Goal: Transaction & Acquisition: Purchase product/service

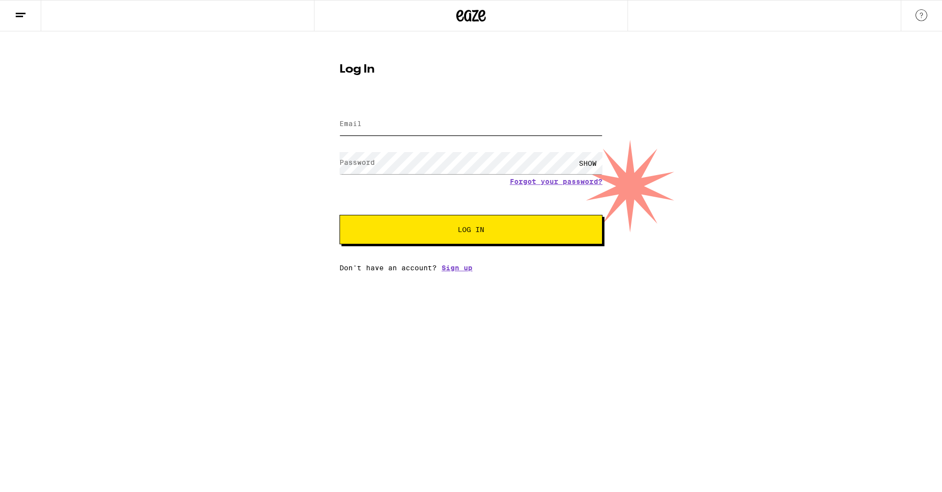
click at [370, 125] on input "Email" at bounding box center [470, 124] width 263 height 22
type input "[EMAIL_ADDRESS][DOMAIN_NAME]"
click at [370, 159] on label "Password" at bounding box center [356, 162] width 35 height 8
click at [339, 215] on button "Log In" at bounding box center [470, 229] width 263 height 29
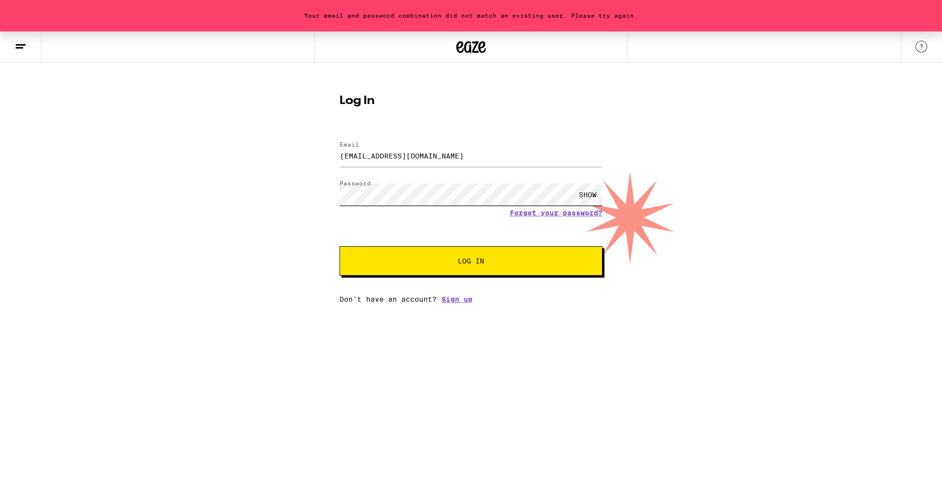
click at [339, 246] on button "Log In" at bounding box center [470, 260] width 263 height 29
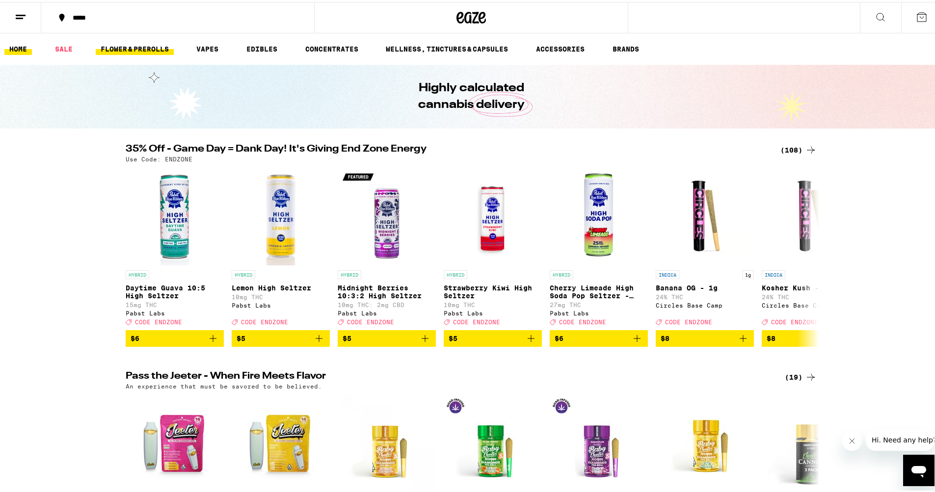
click at [150, 47] on link "FLOWER & PREROLLS" at bounding box center [135, 47] width 78 height 12
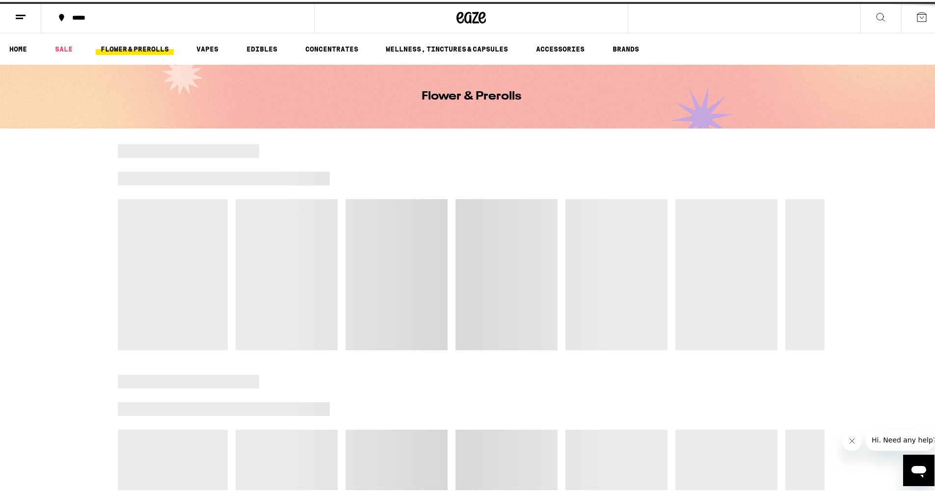
click at [150, 47] on link "FLOWER & PREROLLS" at bounding box center [135, 47] width 78 height 12
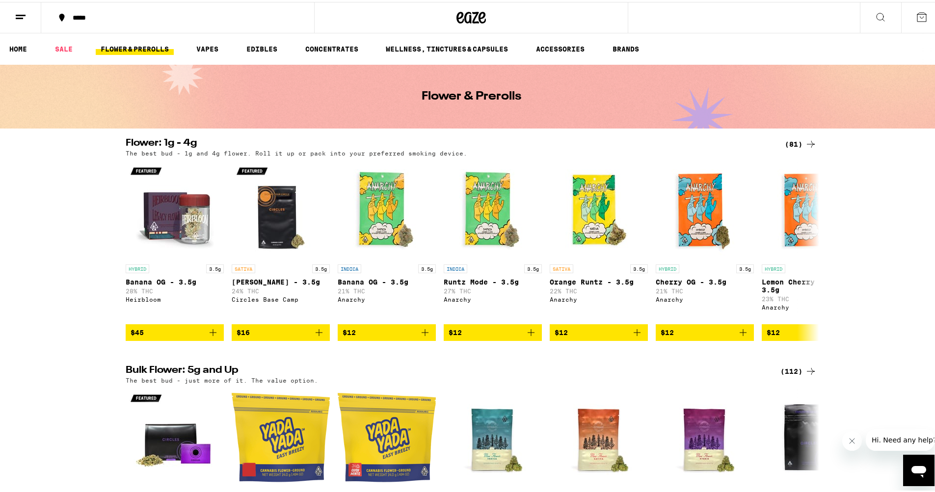
click at [793, 142] on div "(81)" at bounding box center [800, 142] width 32 height 12
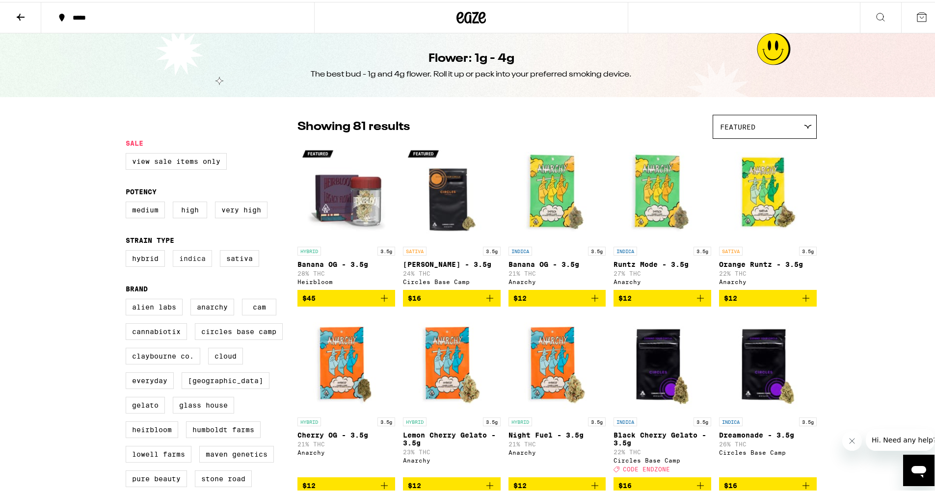
click at [189, 265] on label "Indica" at bounding box center [192, 256] width 39 height 17
click at [128, 250] on input "Indica" at bounding box center [128, 250] width 0 height 0
checkbox input "true"
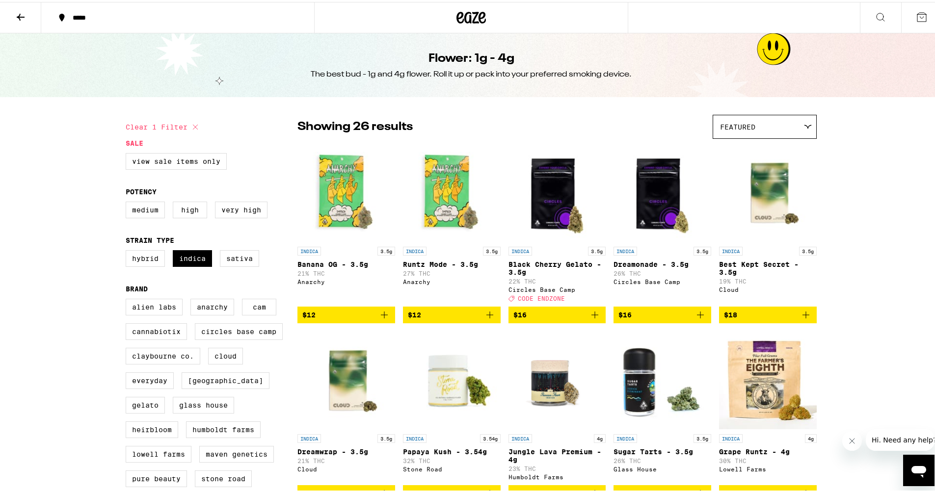
click at [16, 18] on icon at bounding box center [21, 15] width 12 height 12
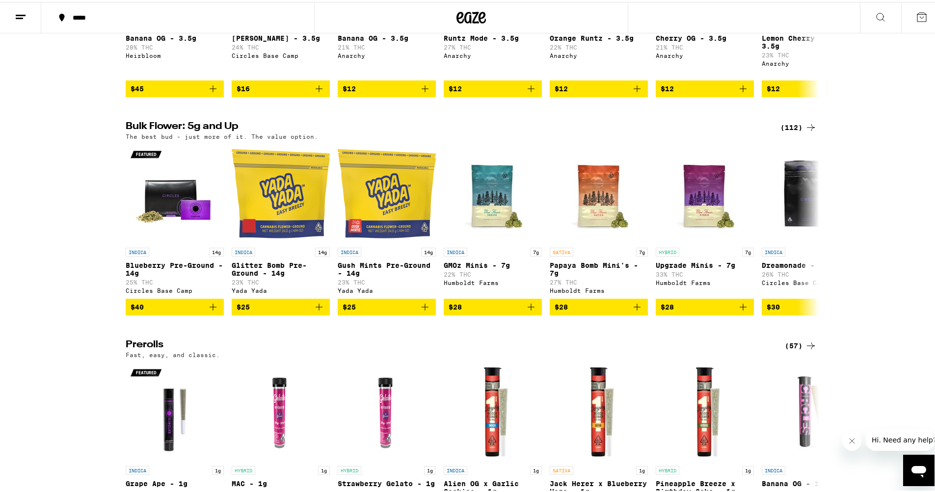
scroll to position [236, 0]
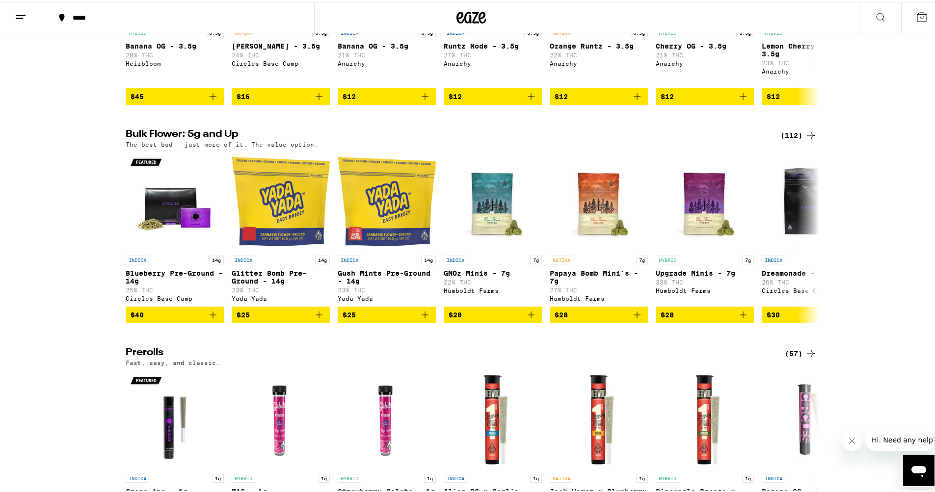
click at [784, 139] on div "(112)" at bounding box center [798, 134] width 36 height 12
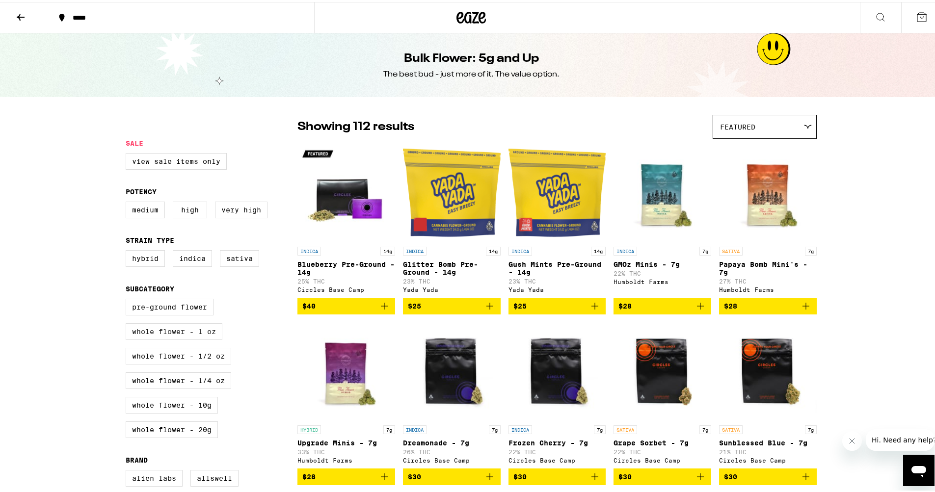
click at [186, 338] on label "Whole Flower - 1 oz" at bounding box center [174, 329] width 97 height 17
click at [128, 299] on input "Whole Flower - 1 oz" at bounding box center [128, 298] width 0 height 0
checkbox input "true"
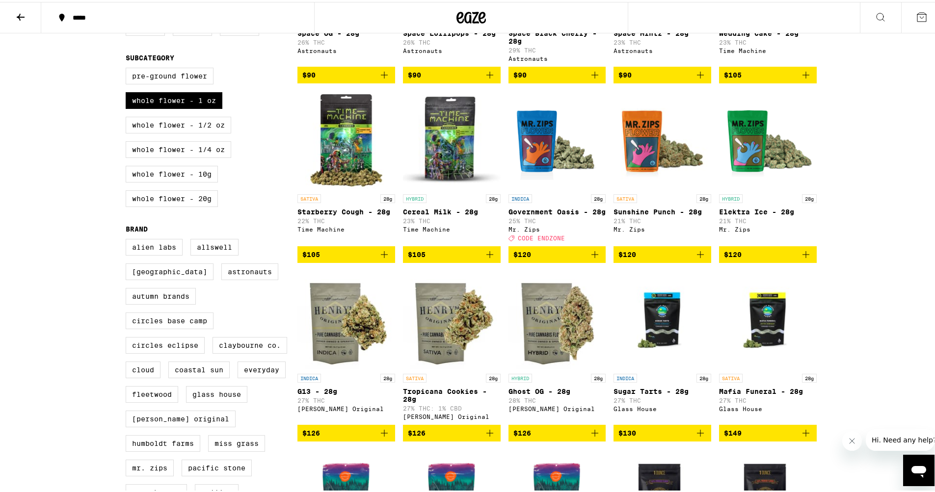
scroll to position [228, 0]
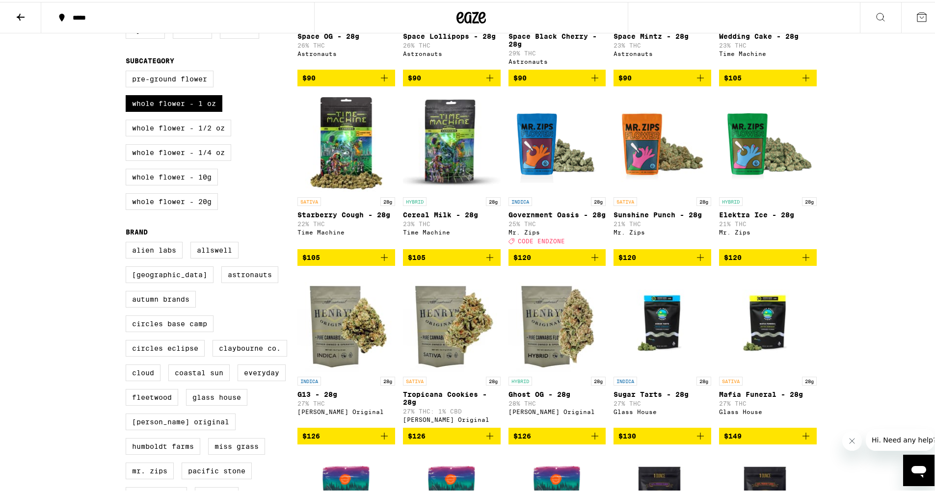
click at [340, 345] on img "Open page for G13 - 28g from Henry's Original" at bounding box center [346, 321] width 98 height 98
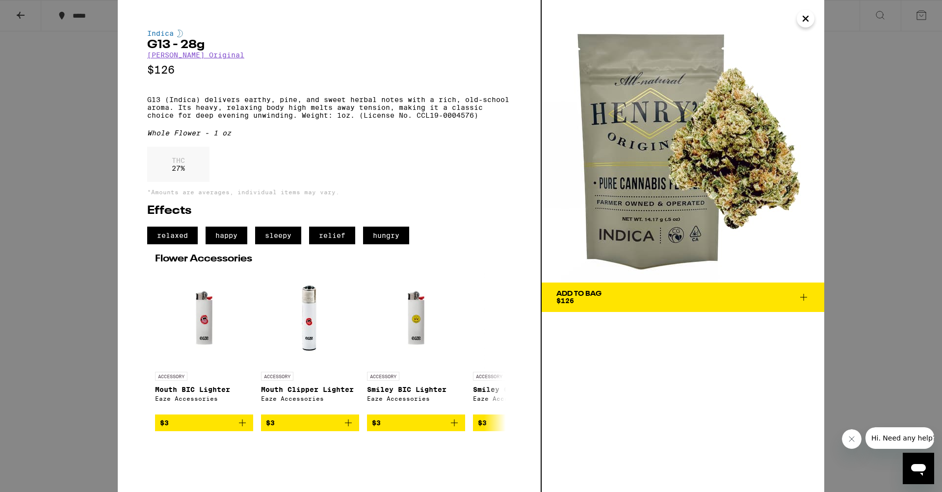
click at [491, 180] on div "THC 27 %" at bounding box center [329, 167] width 364 height 40
click at [801, 19] on icon "Close" at bounding box center [806, 18] width 12 height 15
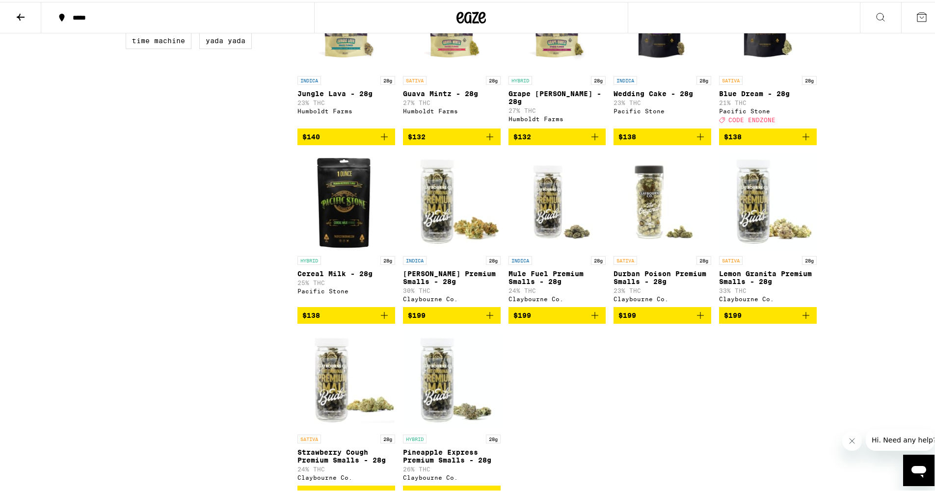
scroll to position [691, 0]
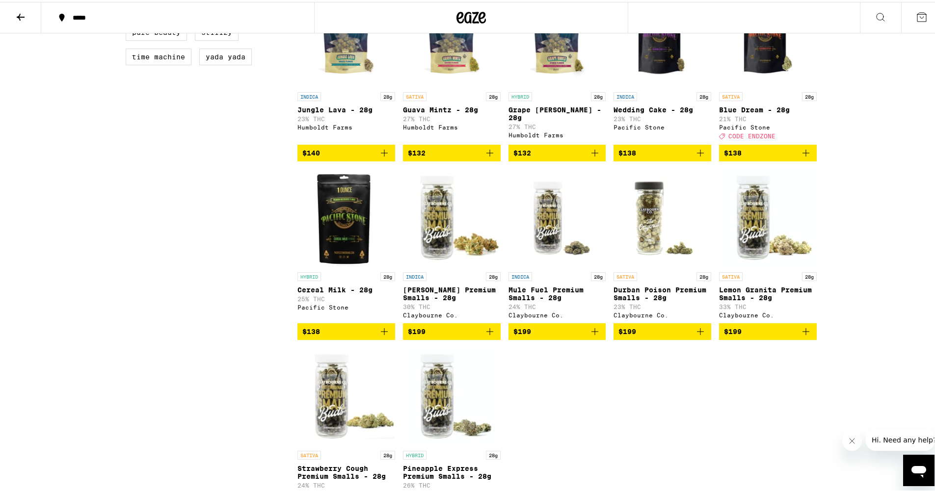
click at [542, 252] on img "Open page for Mule Fuel Premium Smalls - 28g from Claybourne Co." at bounding box center [557, 216] width 98 height 98
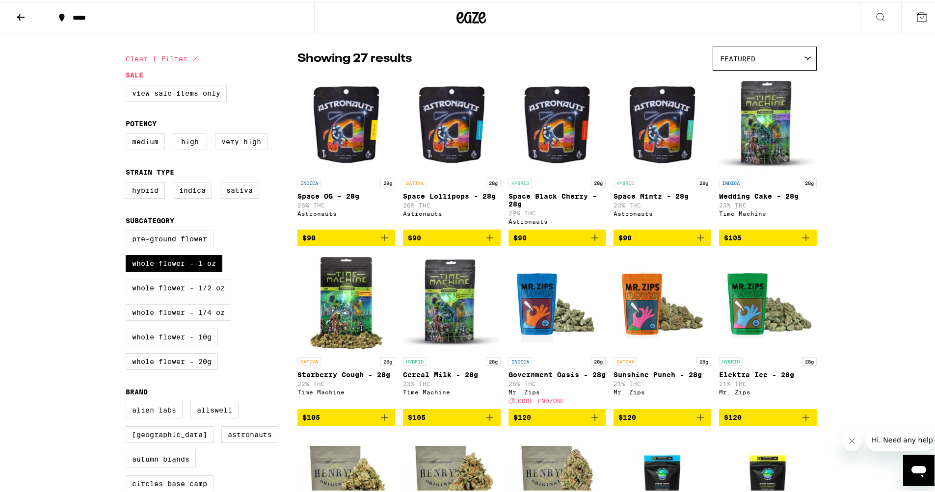
scroll to position [59, 0]
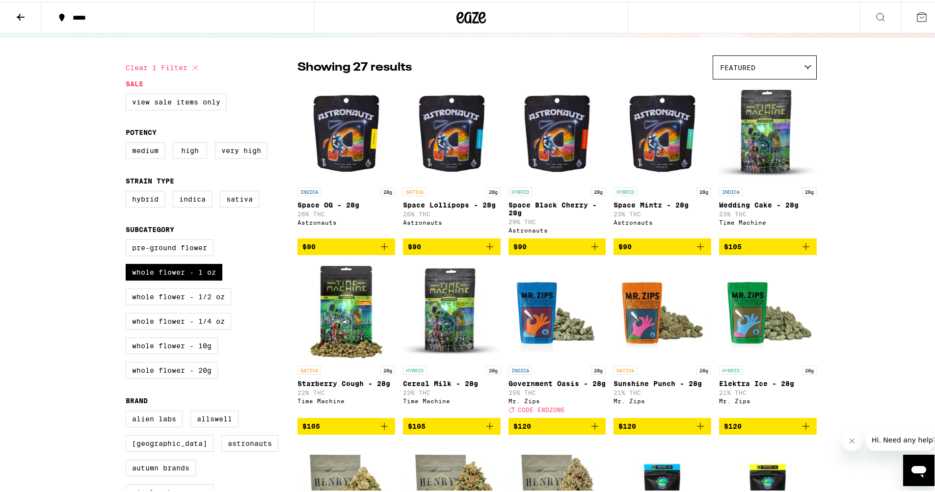
click at [337, 315] on img "Open page for Starberry Cough - 28g from Time Machine" at bounding box center [346, 310] width 98 height 98
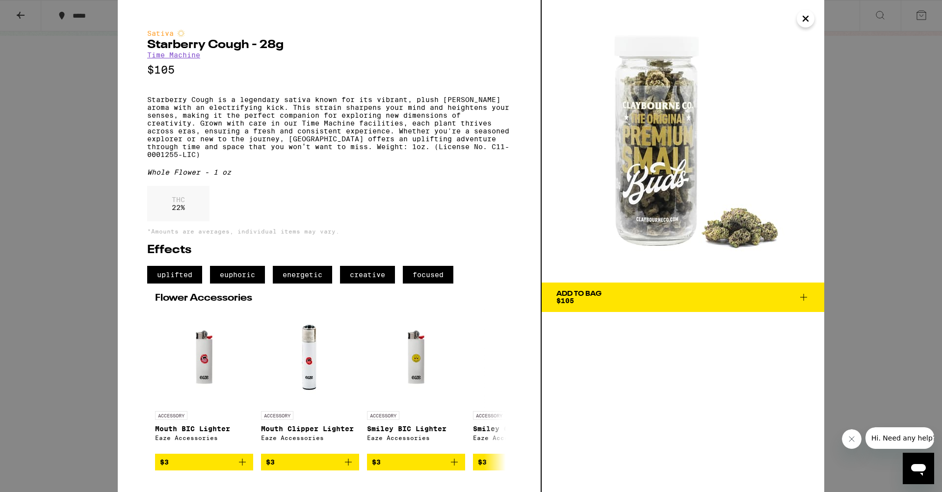
click at [803, 22] on icon "Close" at bounding box center [806, 18] width 12 height 15
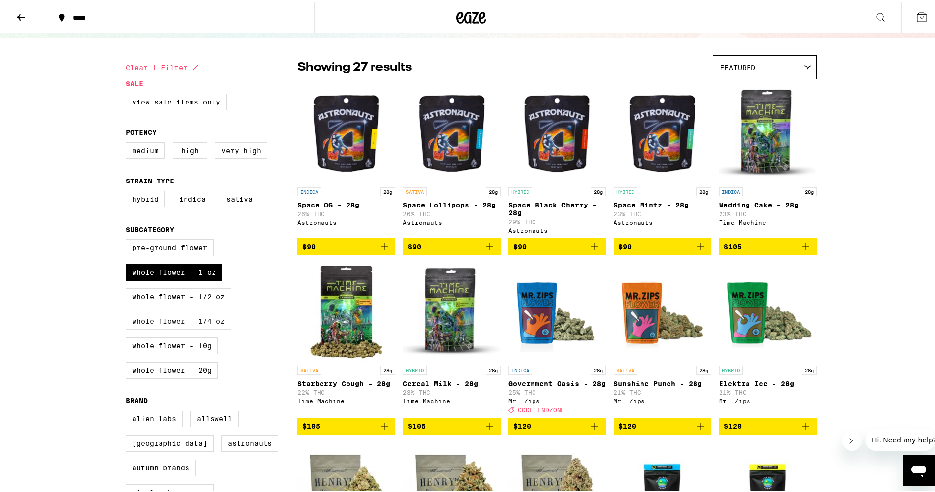
click at [193, 327] on label "Whole Flower - 1/4 oz" at bounding box center [178, 319] width 105 height 17
click at [128, 239] on input "Whole Flower - 1/4 oz" at bounding box center [128, 239] width 0 height 0
checkbox input "true"
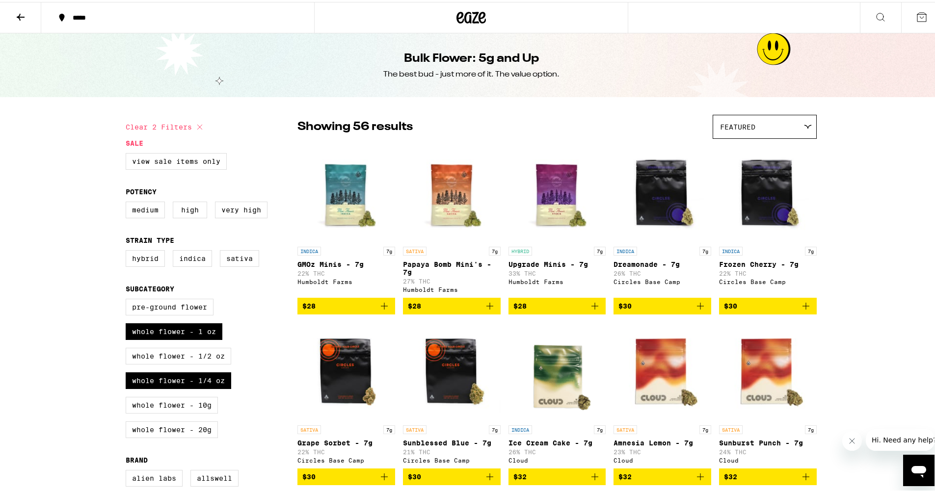
click at [26, 16] on icon at bounding box center [21, 15] width 12 height 12
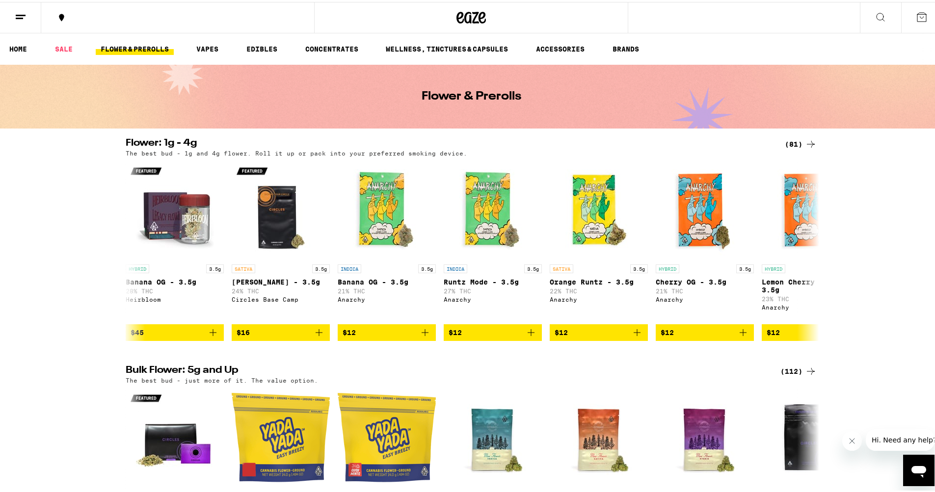
click at [26, 16] on icon at bounding box center [21, 15] width 12 height 12
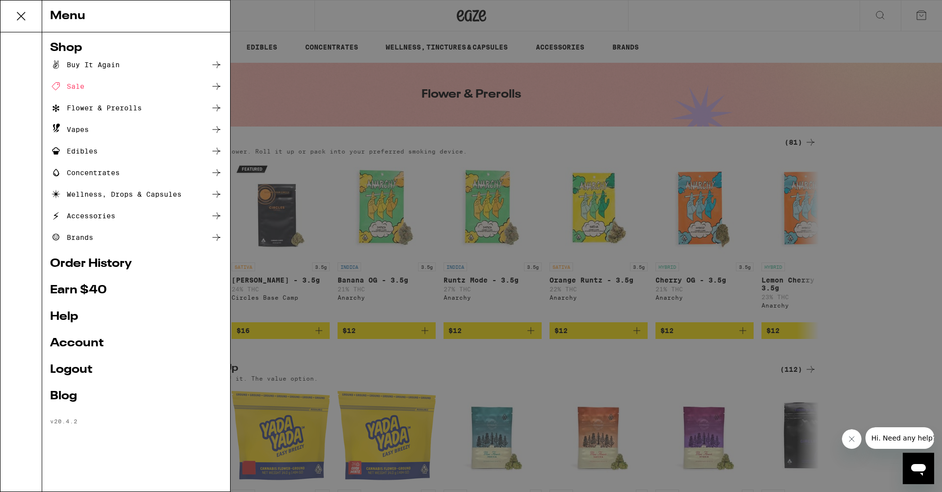
click at [740, 88] on div "Menu Shop Buy It Again Sale Flower & Prerolls Vapes Edibles Concentrates Wellne…" at bounding box center [471, 246] width 942 height 492
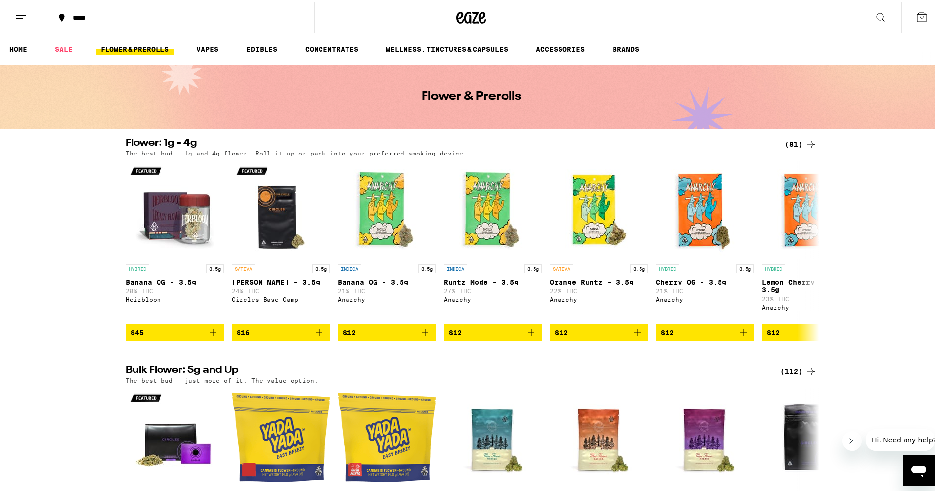
click at [805, 141] on icon at bounding box center [811, 142] width 12 height 12
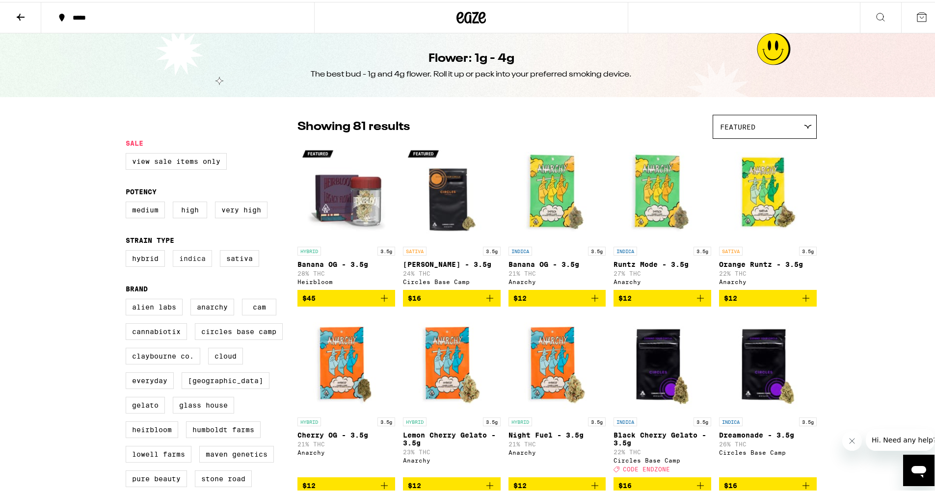
click at [183, 264] on label "Indica" at bounding box center [192, 256] width 39 height 17
click at [128, 250] on input "Indica" at bounding box center [128, 250] width 0 height 0
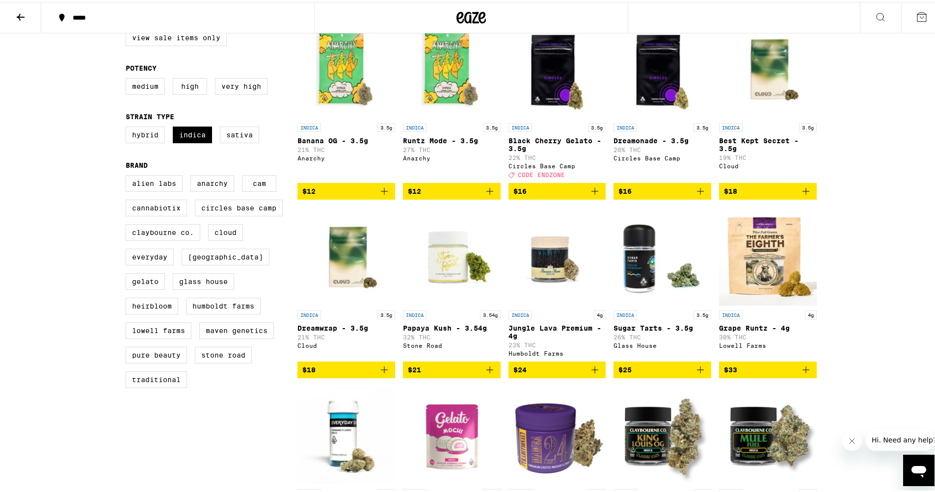
scroll to position [127, 0]
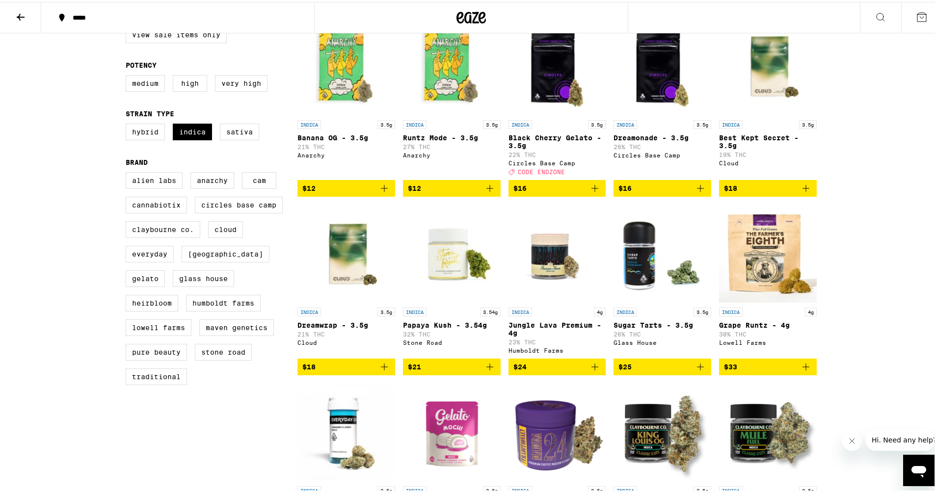
click at [551, 264] on img "Open page for Jungle Lava Premium - 4g from Humboldt Farms" at bounding box center [557, 252] width 98 height 98
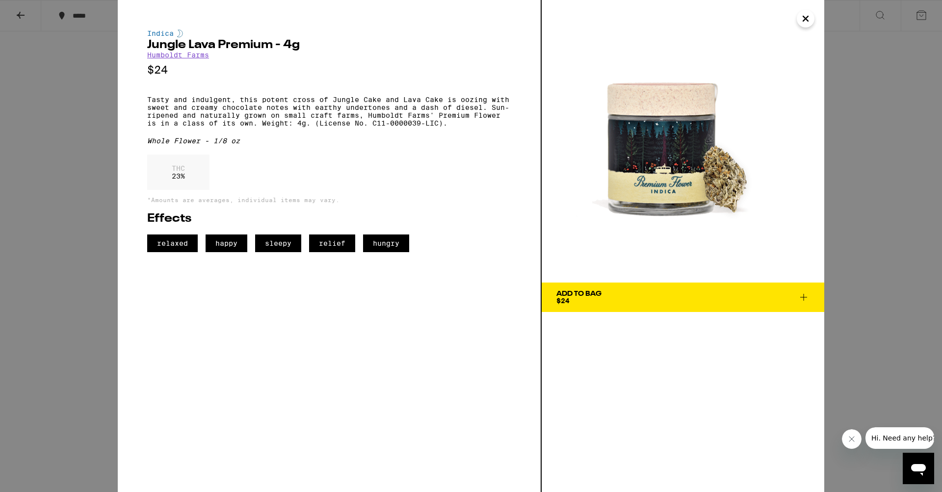
click at [806, 22] on icon "Close" at bounding box center [806, 18] width 12 height 15
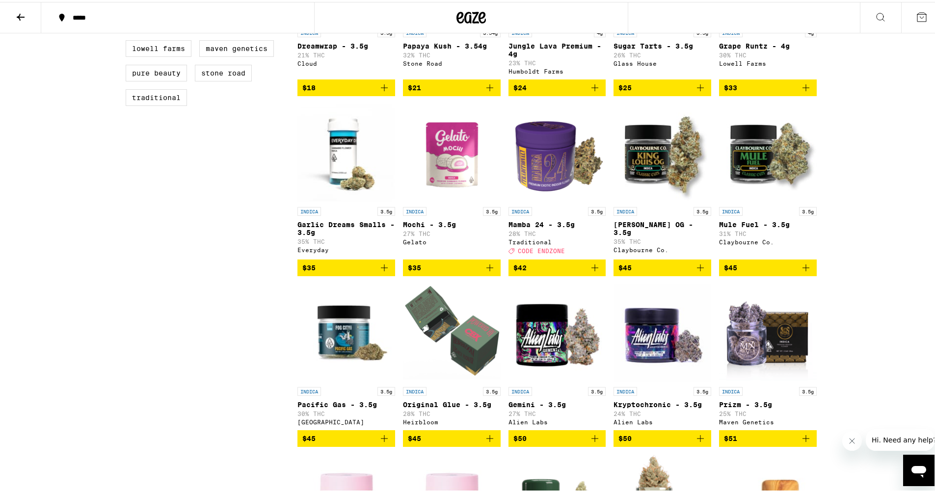
scroll to position [409, 0]
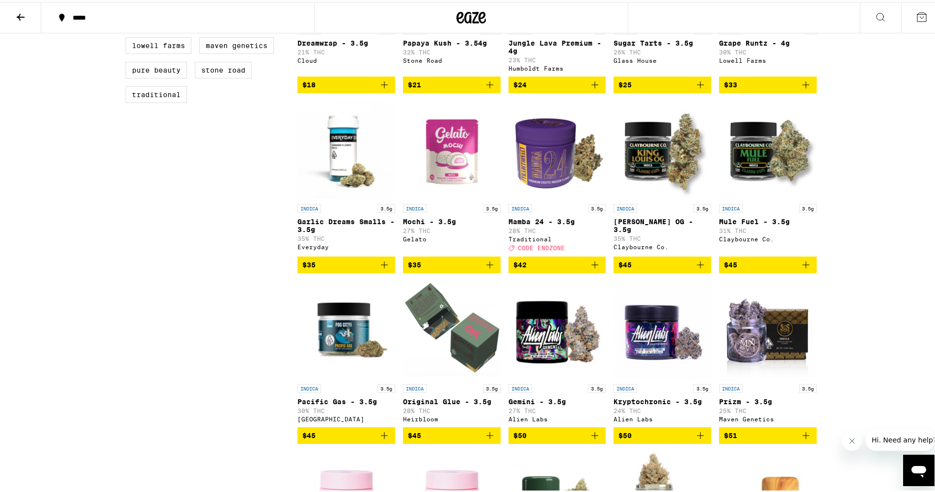
click at [549, 169] on img "Open page for Mamba 24 - 3.5g from Traditional" at bounding box center [557, 148] width 98 height 98
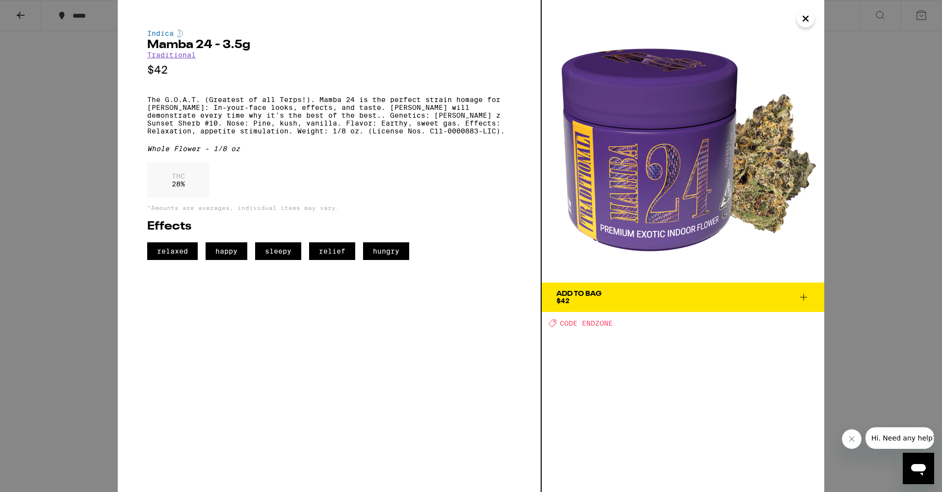
click at [803, 21] on icon "Close" at bounding box center [805, 18] width 5 height 5
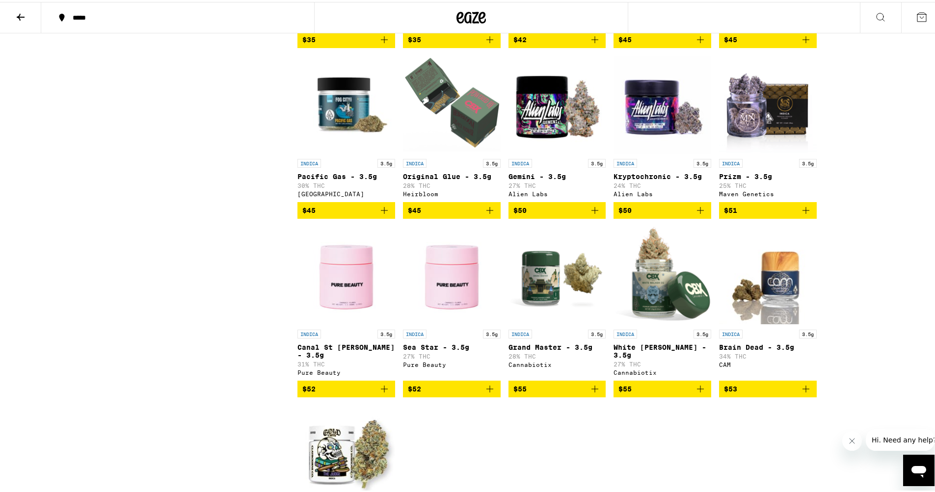
scroll to position [641, 0]
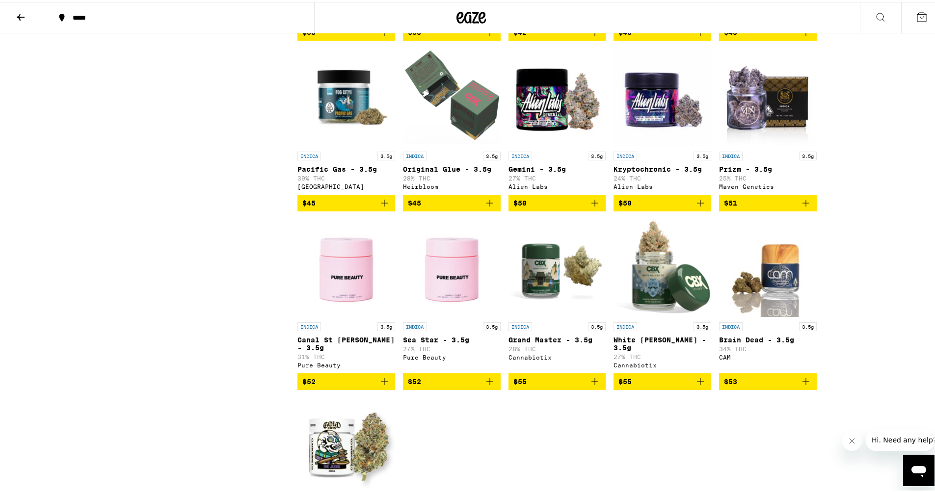
drag, startPoint x: 656, startPoint y: 225, endPoint x: 664, endPoint y: 219, distance: 9.5
click at [664, 207] on span "$50" at bounding box center [662, 201] width 88 height 12
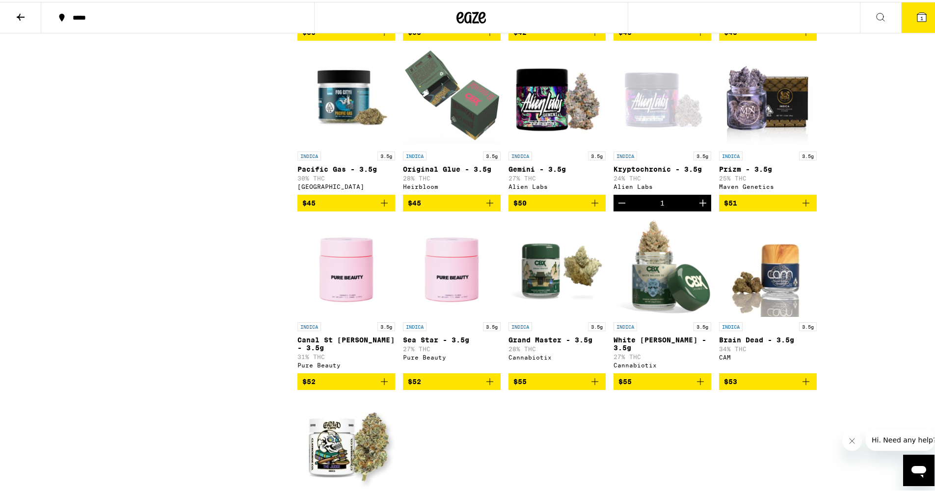
click at [745, 207] on span "$51" at bounding box center [768, 201] width 88 height 12
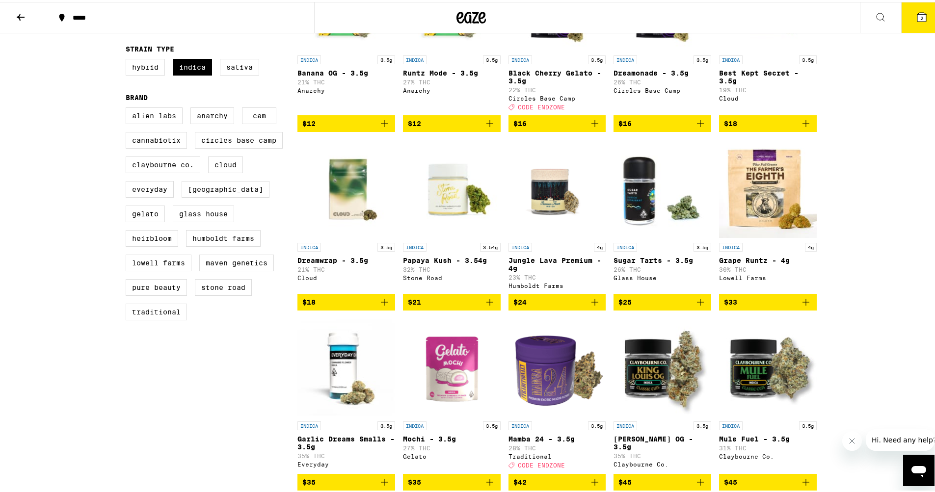
scroll to position [0, 0]
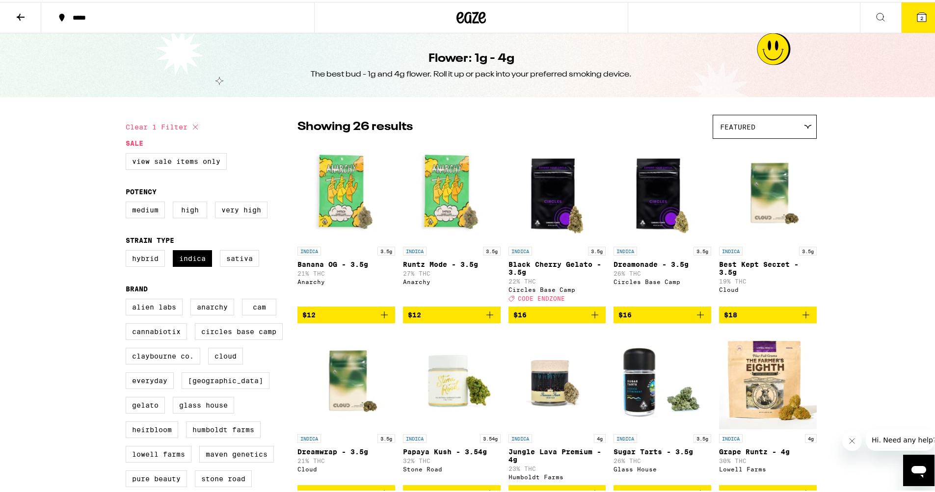
click at [915, 4] on button "2" at bounding box center [921, 15] width 41 height 30
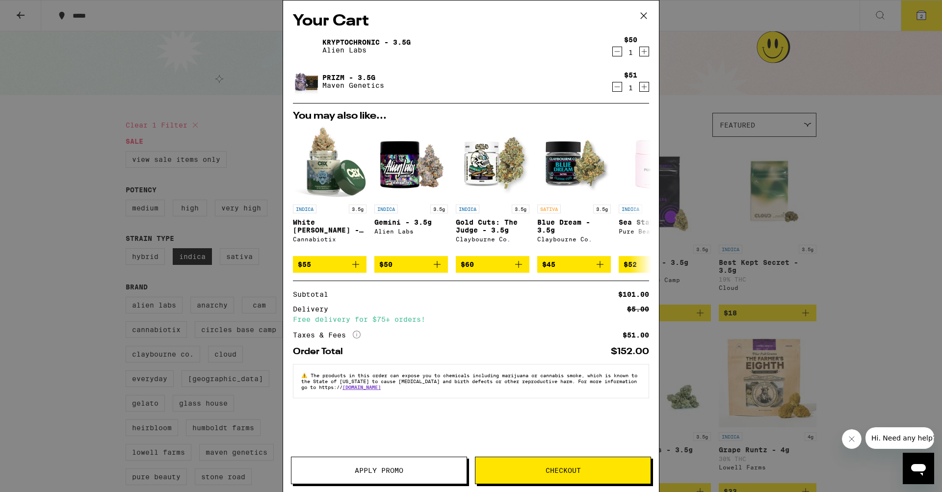
click at [614, 53] on icon "Decrement" at bounding box center [617, 52] width 9 height 12
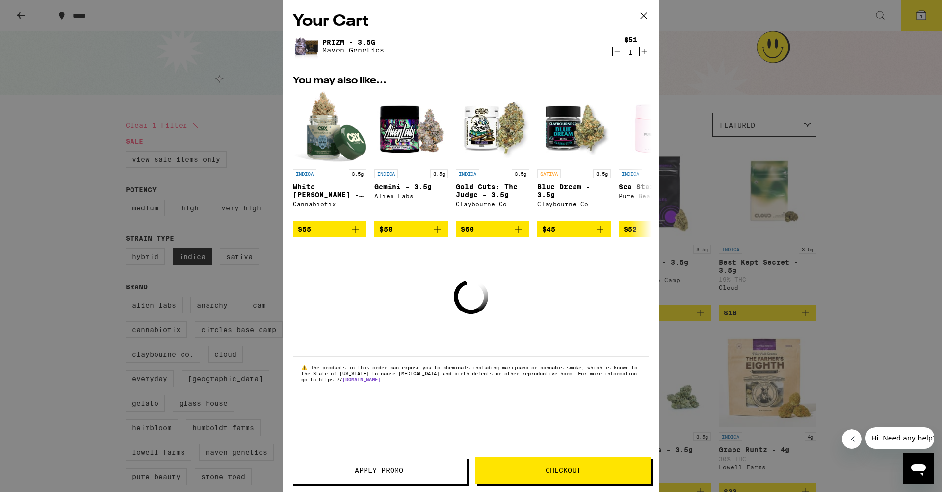
click at [616, 55] on icon "Decrement" at bounding box center [617, 52] width 9 height 12
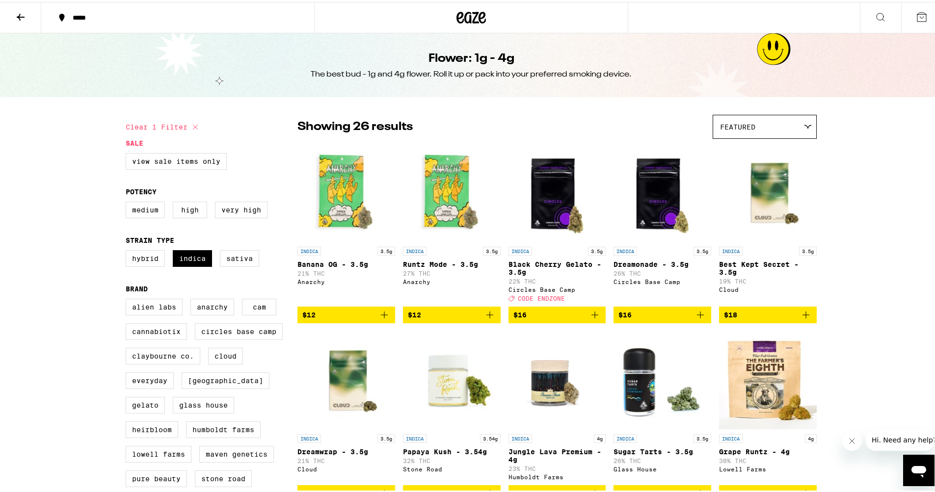
click at [193, 127] on icon at bounding box center [195, 125] width 5 height 5
checkbox input "false"
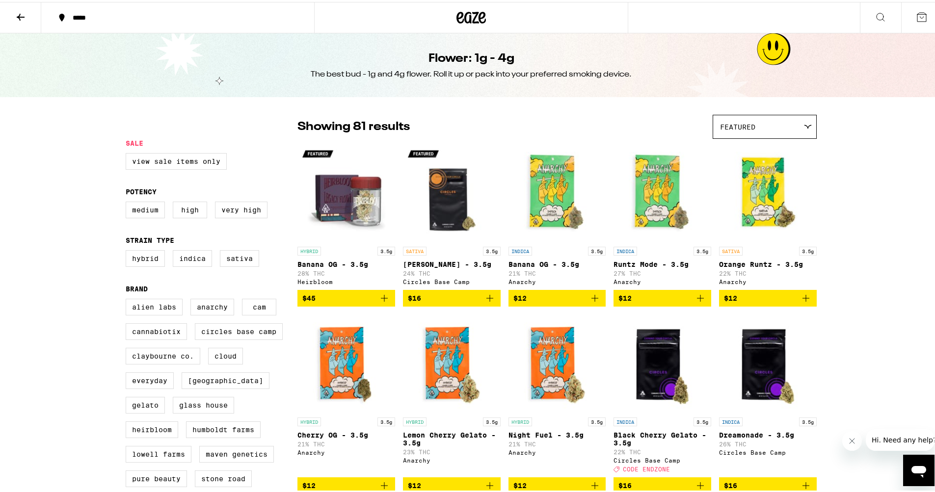
click at [25, 14] on icon at bounding box center [21, 15] width 8 height 7
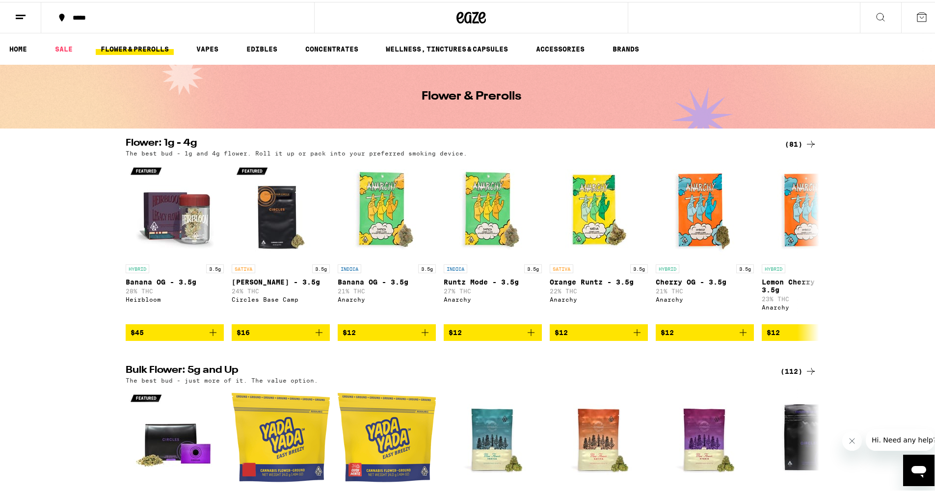
scroll to position [139, 0]
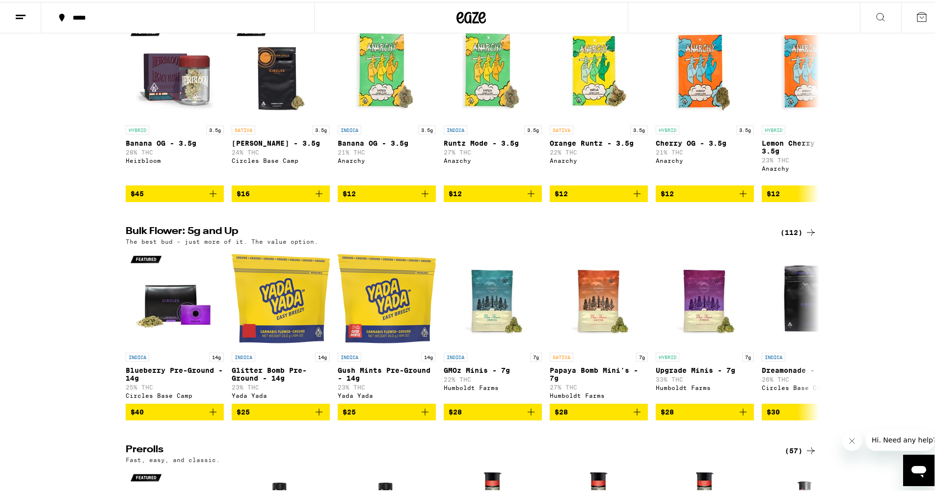
click at [791, 236] on div "(112)" at bounding box center [798, 231] width 36 height 12
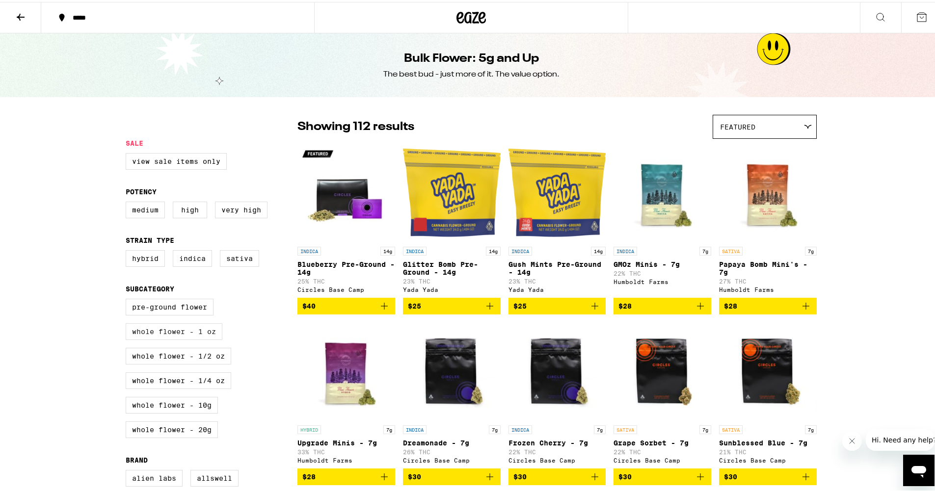
click at [204, 330] on label "Whole Flower - 1 oz" at bounding box center [174, 329] width 97 height 17
click at [128, 299] on input "Whole Flower - 1 oz" at bounding box center [128, 298] width 0 height 0
checkbox input "true"
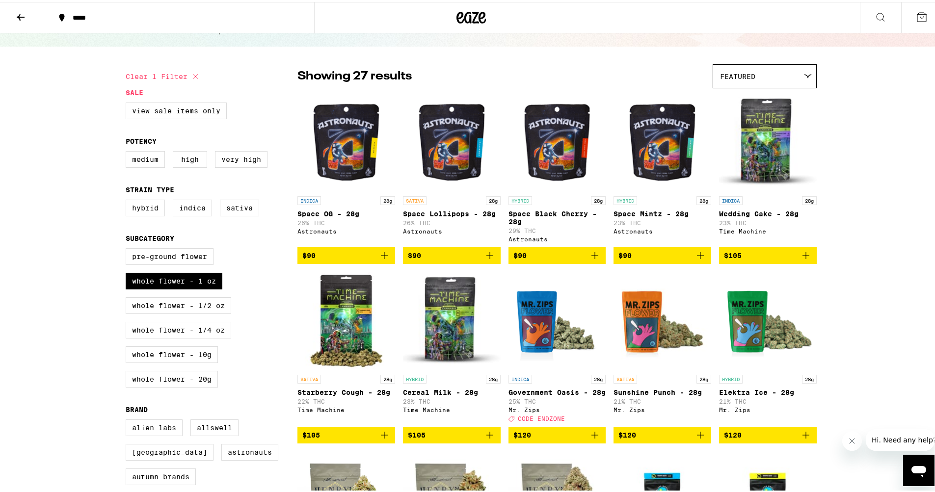
scroll to position [52, 0]
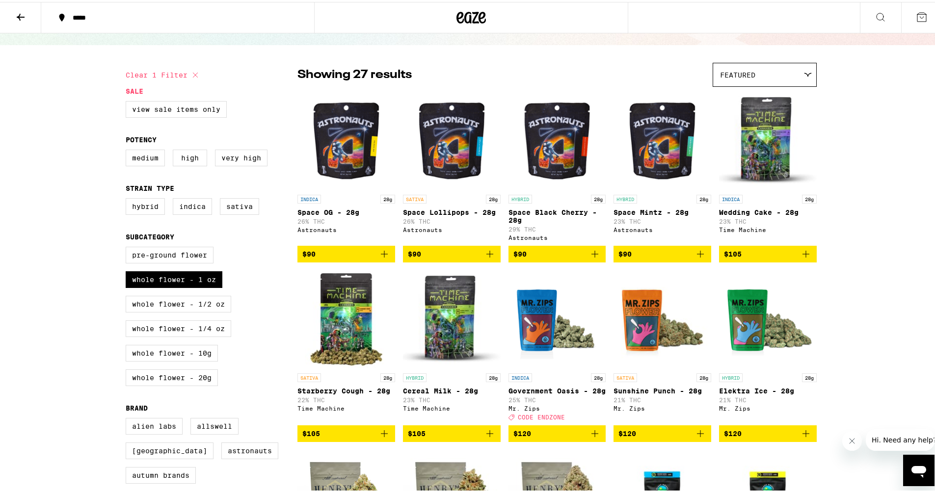
click at [766, 153] on img "Open page for Wedding Cake - 28g from Time Machine" at bounding box center [768, 139] width 98 height 98
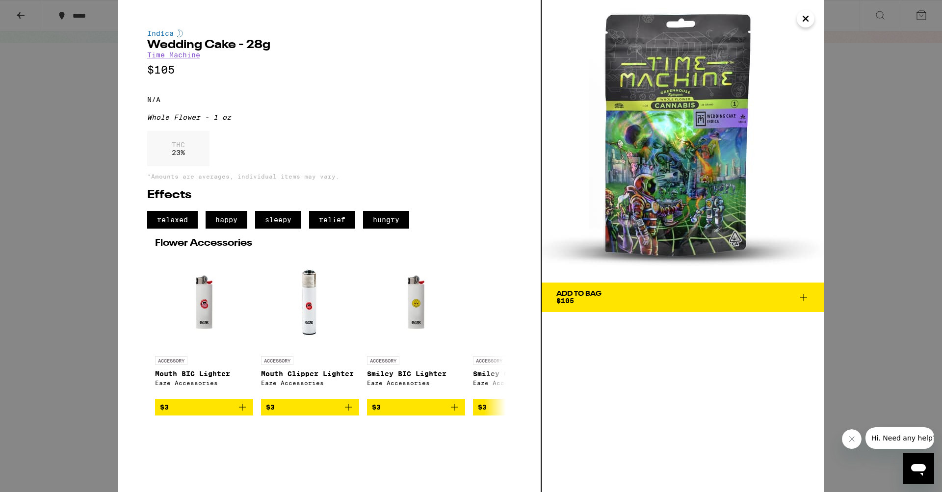
click at [624, 306] on button "Add To Bag $105" at bounding box center [683, 297] width 283 height 29
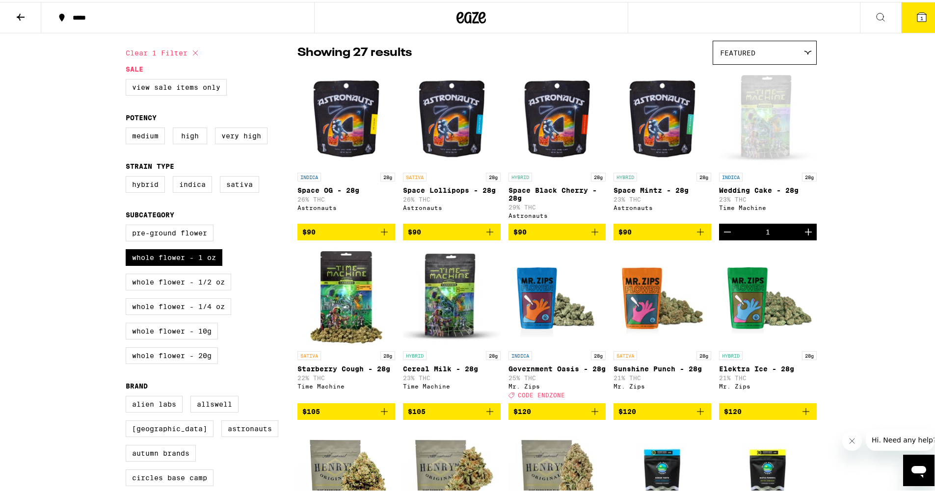
scroll to position [73, 0]
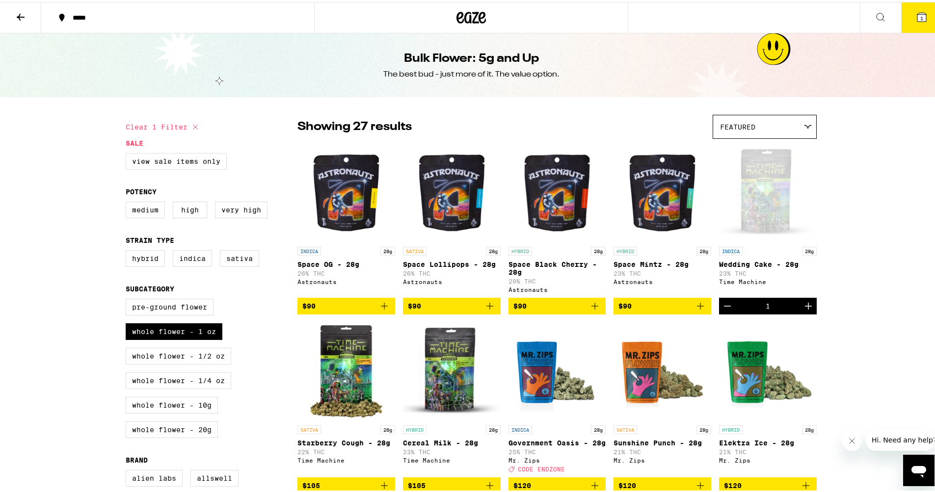
click at [918, 12] on icon at bounding box center [921, 15] width 9 height 9
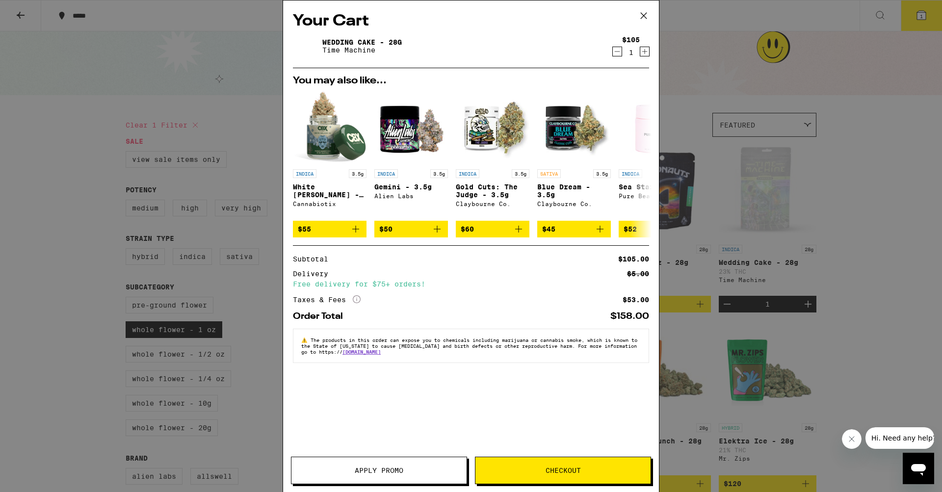
click at [642, 10] on icon at bounding box center [643, 15] width 15 height 15
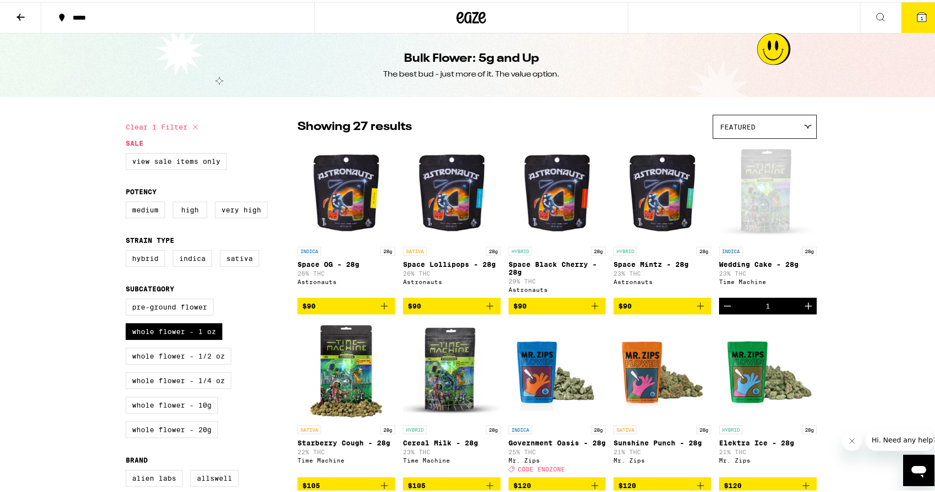
click at [14, 16] on button at bounding box center [20, 15] width 41 height 31
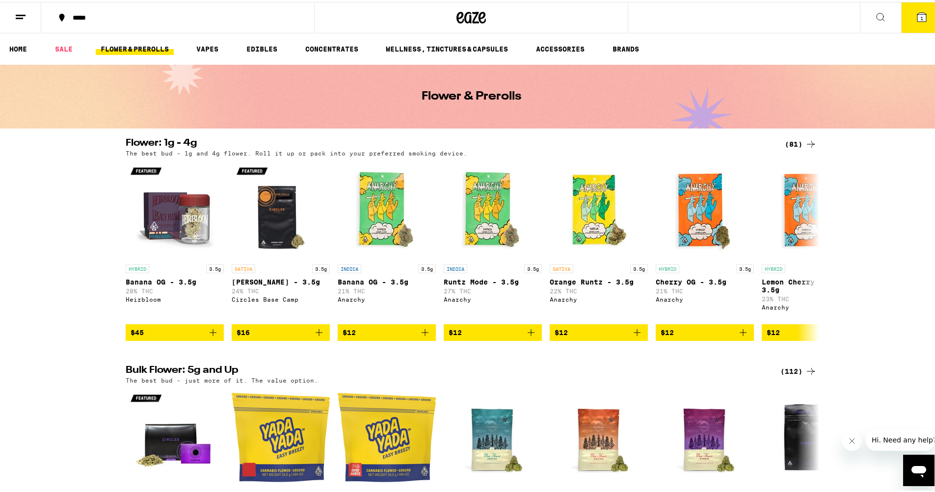
click at [470, 20] on icon at bounding box center [471, 16] width 15 height 12
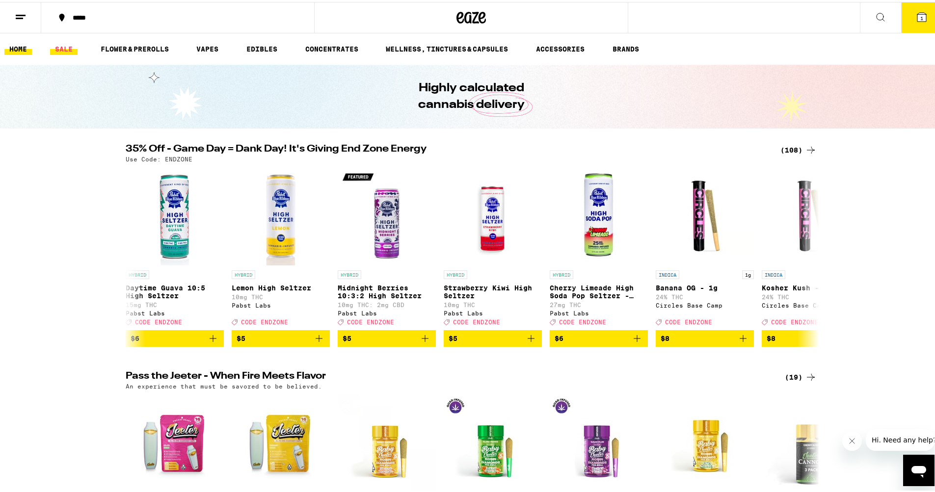
click at [62, 48] on link "SALE" at bounding box center [63, 47] width 27 height 12
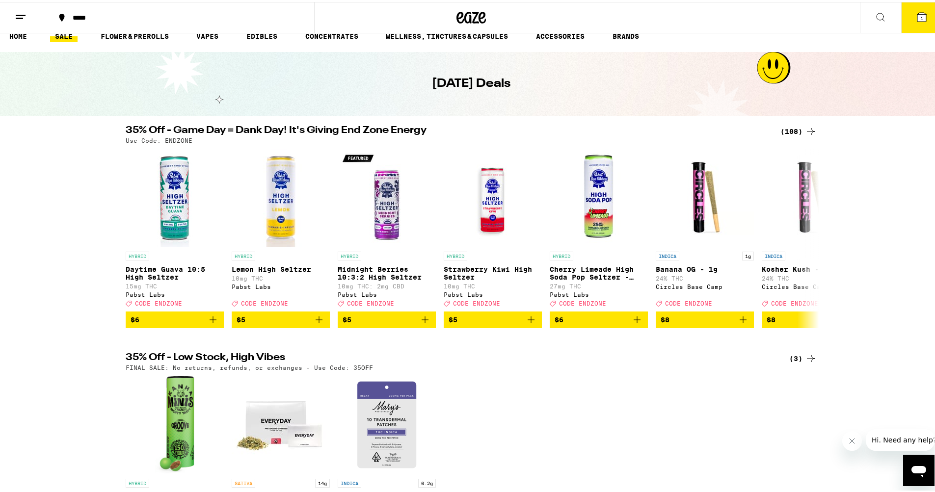
scroll to position [11, 0]
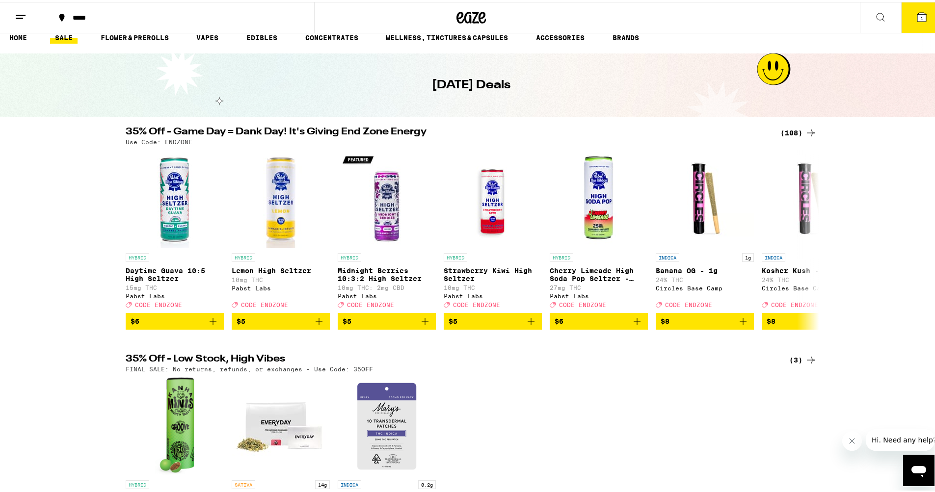
click at [793, 134] on div "(108)" at bounding box center [798, 131] width 36 height 12
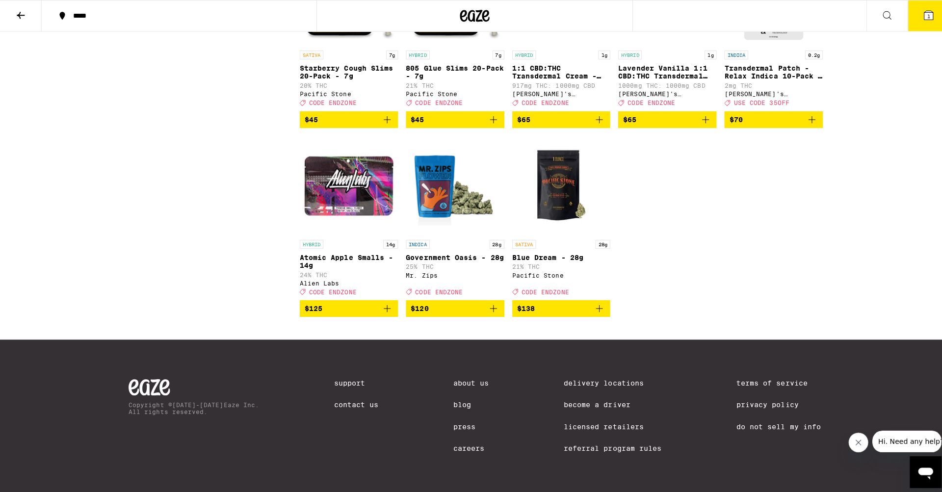
scroll to position [3963, 0]
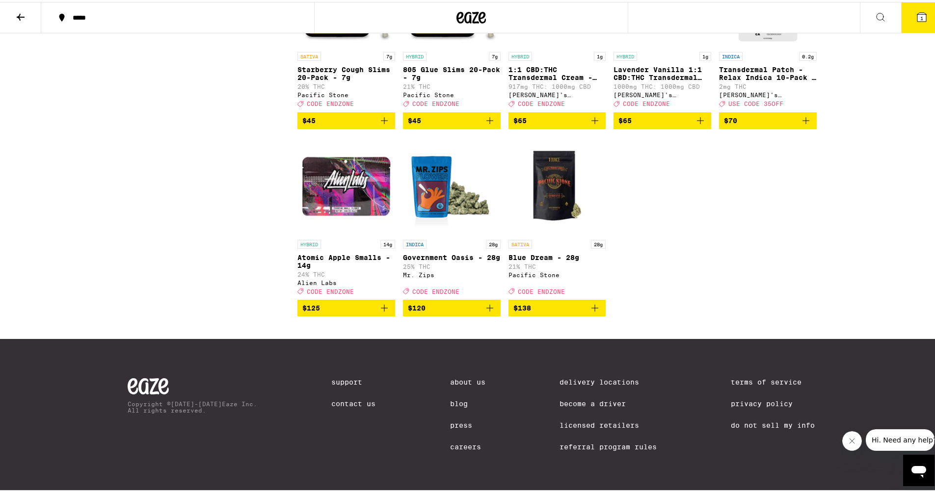
click at [439, 233] on img "Open page for Government Oasis - 28g from Mr. Zips" at bounding box center [452, 184] width 98 height 98
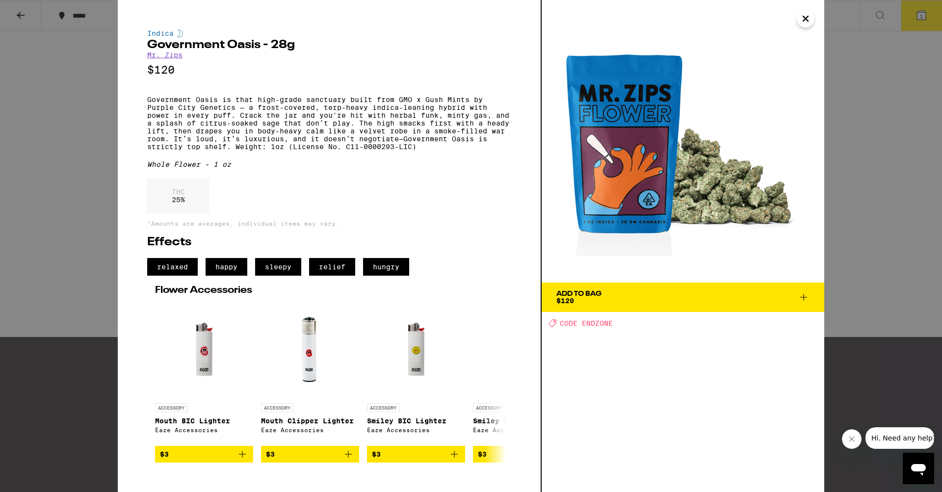
click at [654, 304] on span "Add To Bag $120" at bounding box center [682, 297] width 253 height 14
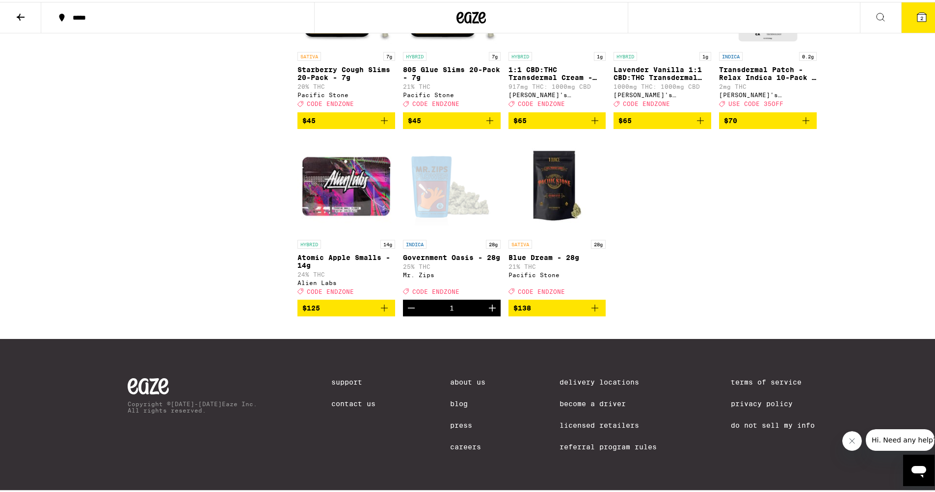
click at [918, 18] on icon at bounding box center [921, 15] width 9 height 9
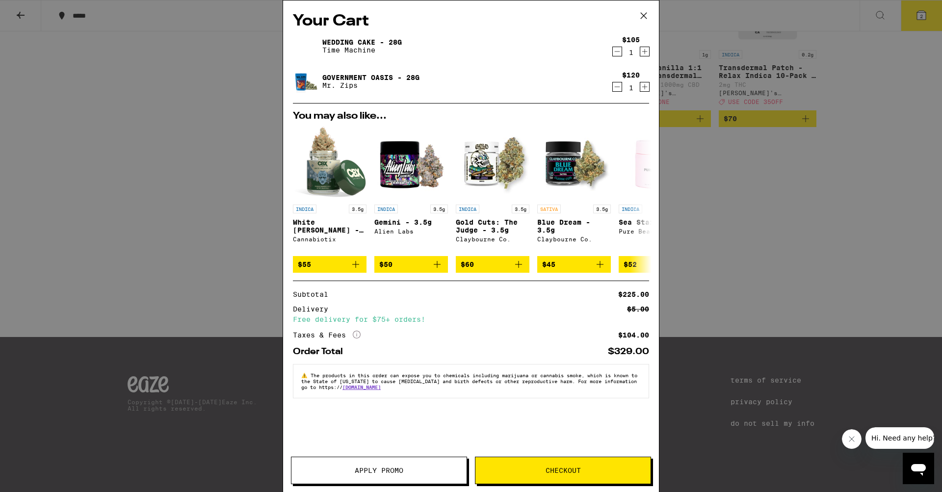
click at [617, 51] on icon "Decrement" at bounding box center [617, 52] width 9 height 12
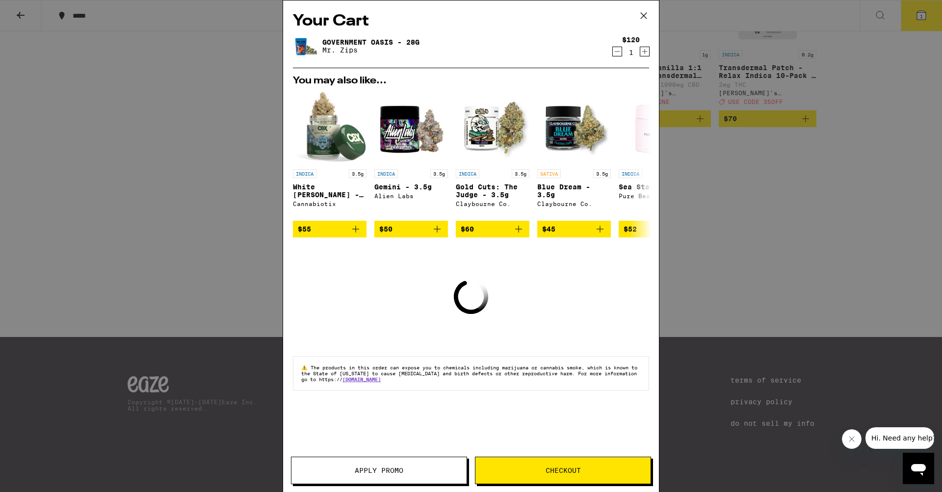
click at [393, 471] on span "Apply Promo" at bounding box center [379, 470] width 49 height 7
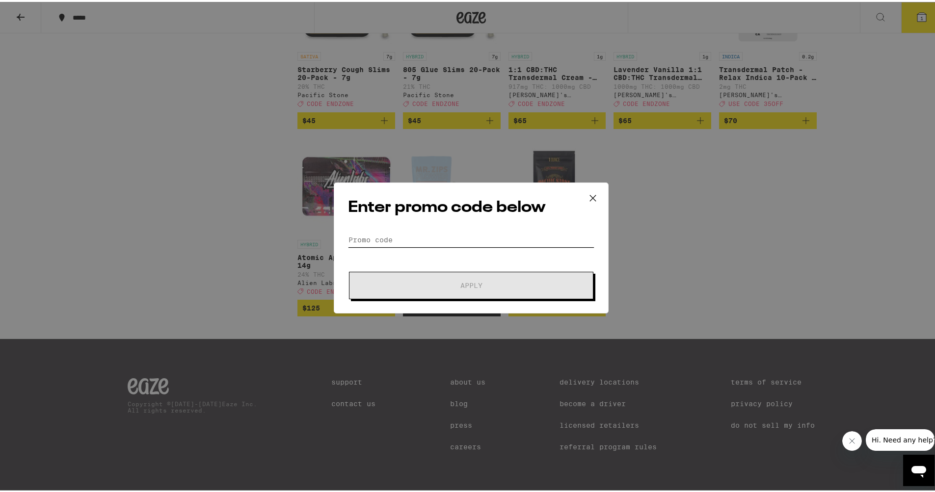
click at [403, 241] on input "Promo Code" at bounding box center [471, 238] width 246 height 15
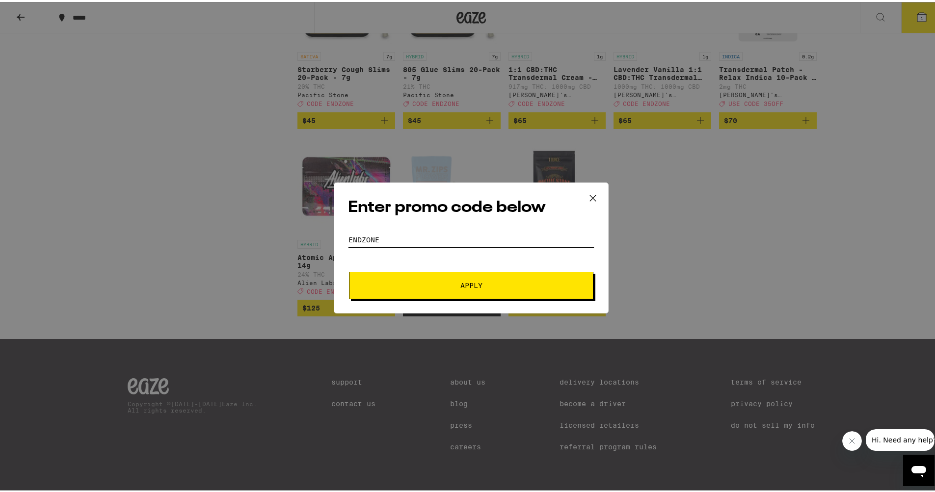
type input "endzone"
click at [442, 280] on span "Apply" at bounding box center [471, 283] width 177 height 7
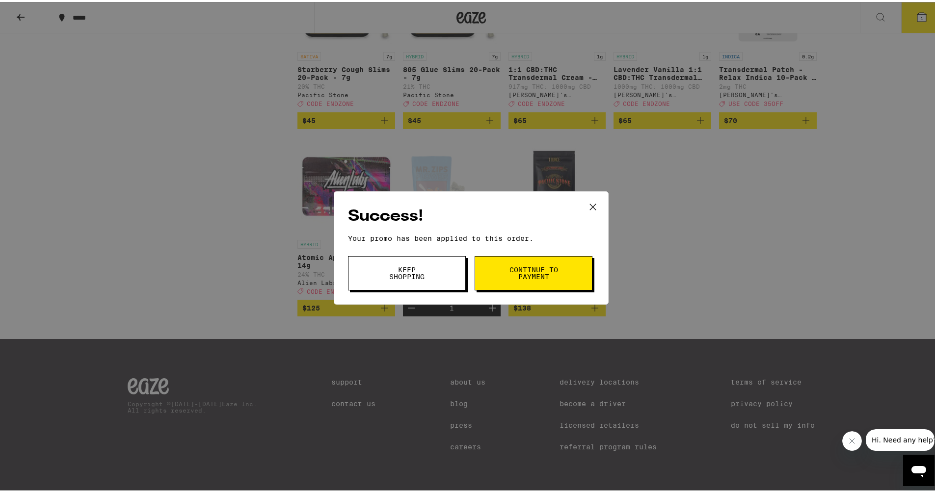
click at [591, 205] on icon at bounding box center [592, 205] width 15 height 15
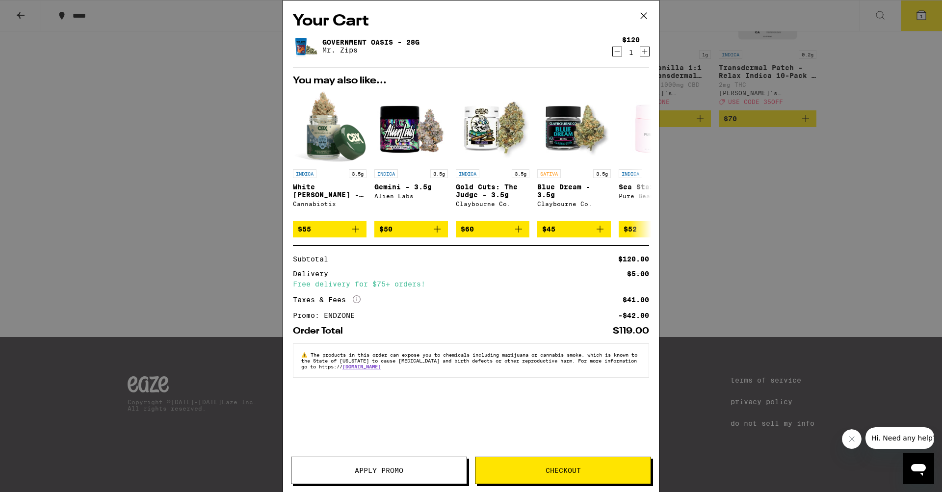
click at [535, 466] on button "Checkout" at bounding box center [563, 470] width 176 height 27
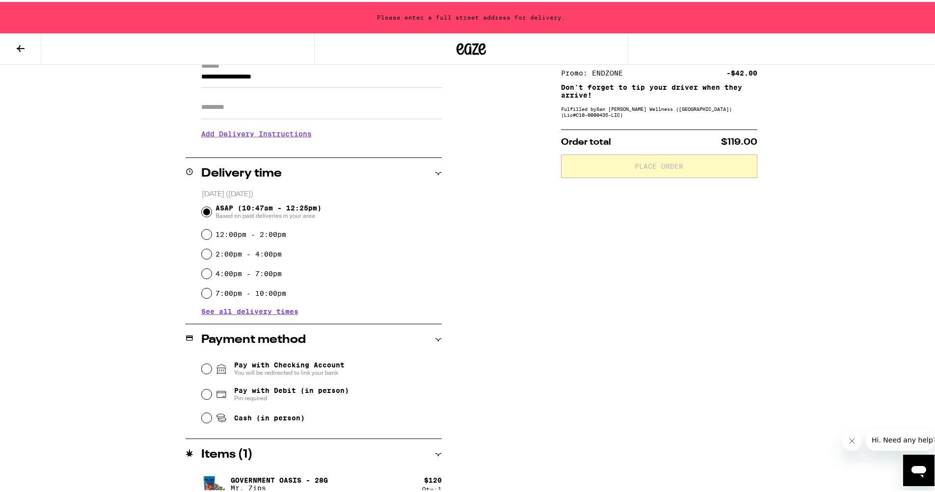
scroll to position [152, 0]
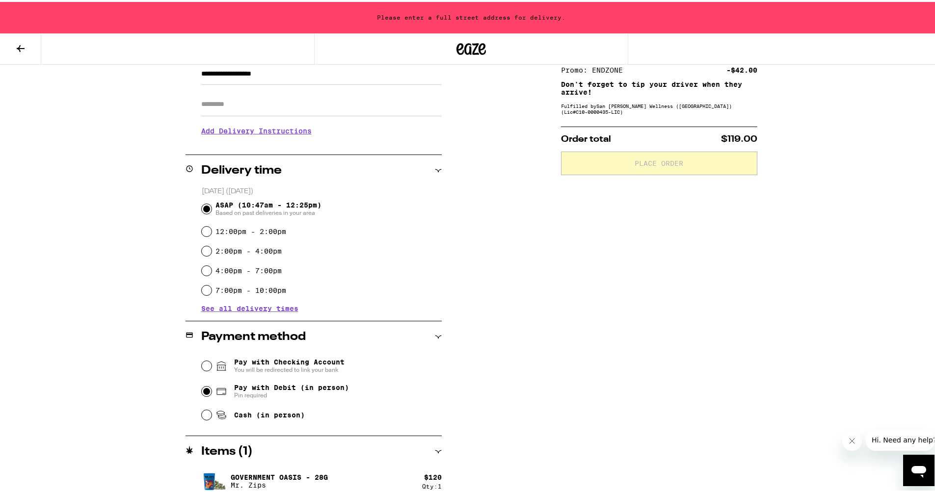
click at [202, 394] on input "Pay with Debit (in person) Pin required" at bounding box center [207, 390] width 10 height 10
radio input "true"
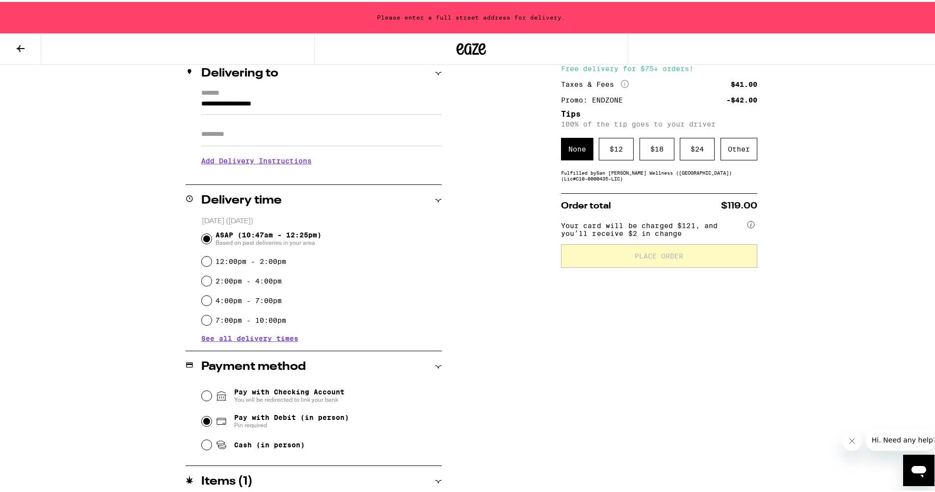
scroll to position [121, 0]
click at [615, 153] on div "$ 12" at bounding box center [615, 147] width 35 height 23
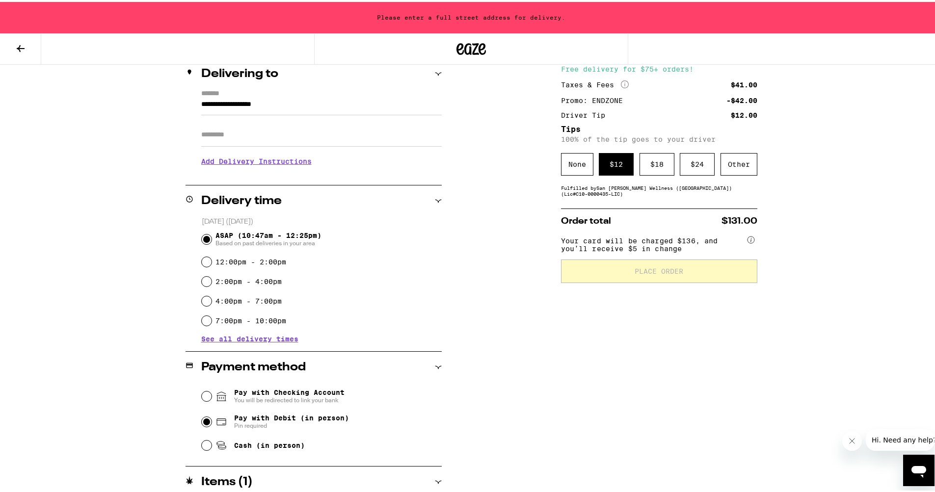
click at [478, 41] on icon at bounding box center [470, 47] width 29 height 18
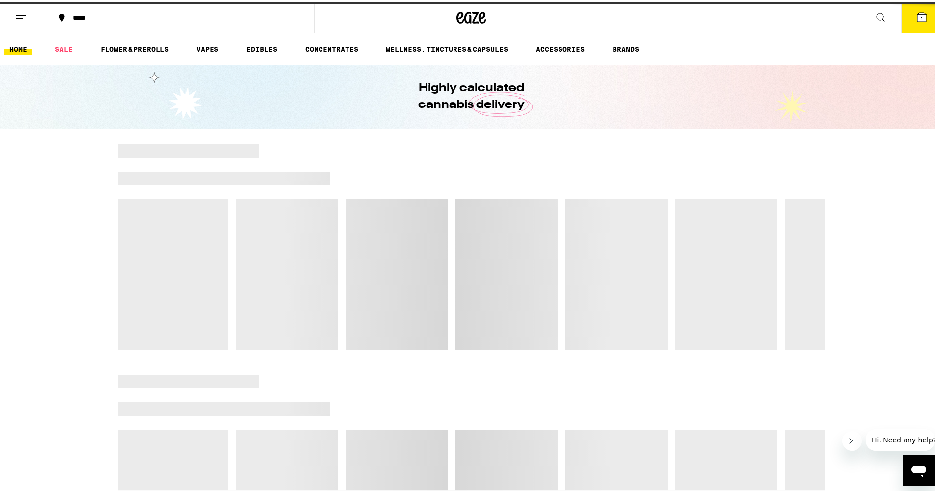
click at [911, 25] on button "1" at bounding box center [921, 15] width 41 height 30
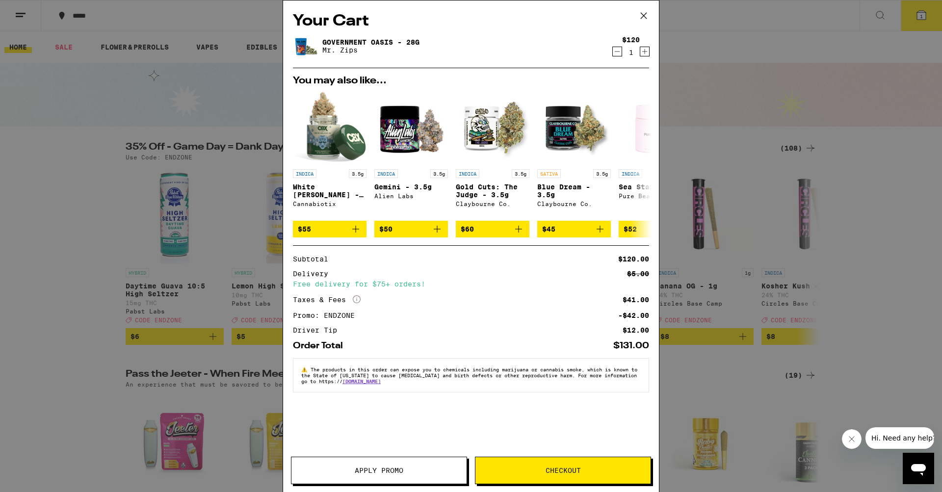
click at [616, 55] on icon "Decrement" at bounding box center [617, 52] width 9 height 12
